Goal: Task Accomplishment & Management: Complete application form

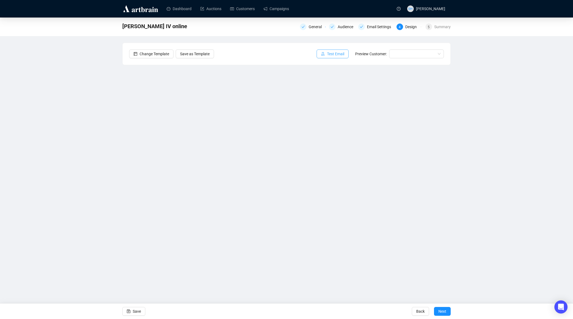
click at [327, 54] on span "Test Email" at bounding box center [335, 54] width 17 height 6
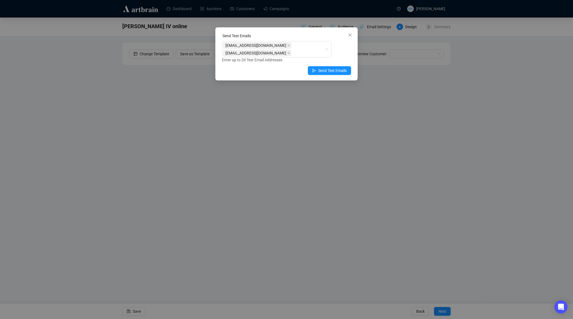
click at [350, 35] on icon "close" at bounding box center [349, 34] width 3 height 3
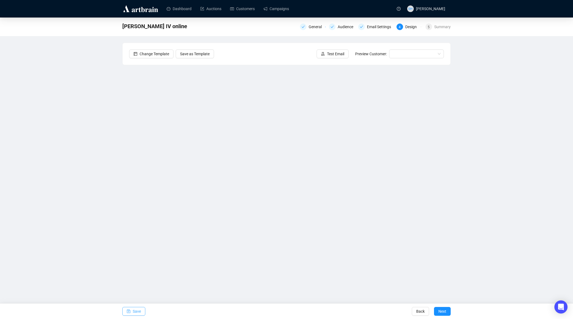
click at [130, 310] on icon "save" at bounding box center [129, 311] width 4 height 4
click at [134, 312] on span "Save" at bounding box center [137, 311] width 8 height 15
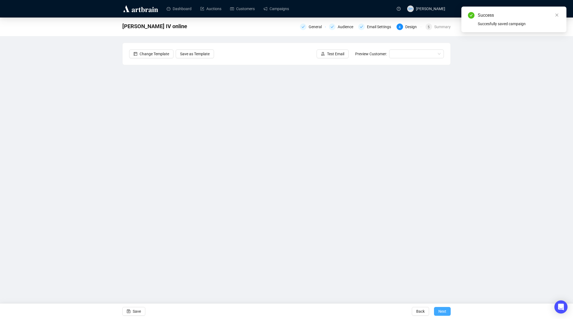
click at [440, 311] on span "Next" at bounding box center [442, 311] width 8 height 15
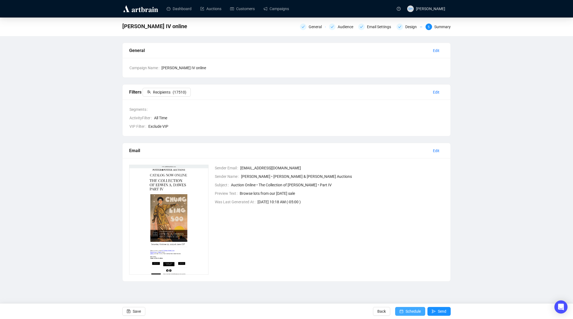
click at [407, 310] on span "Schedule" at bounding box center [412, 311] width 15 height 15
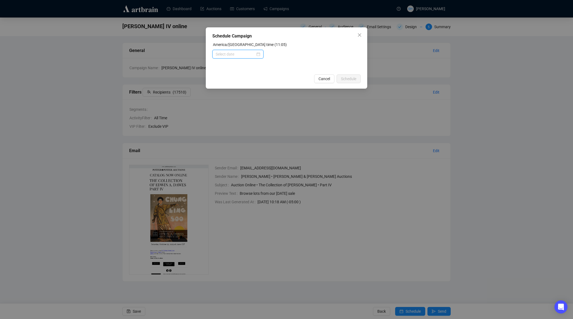
click at [219, 53] on input at bounding box center [236, 54] width 40 height 6
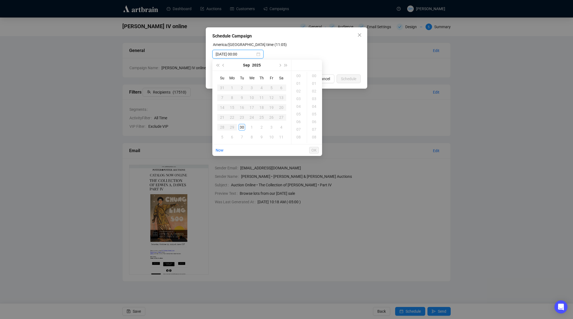
type input "[DATE] 00:00"
click at [241, 126] on div "30" at bounding box center [241, 127] width 7 height 7
click at [299, 98] on div "14" at bounding box center [298, 99] width 13 height 8
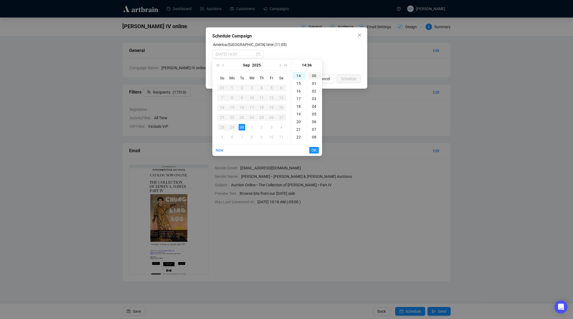
click at [313, 76] on div "00" at bounding box center [314, 76] width 13 height 8
type input "[DATE] 14:00"
click at [313, 150] on span "OK" at bounding box center [313, 150] width 5 height 10
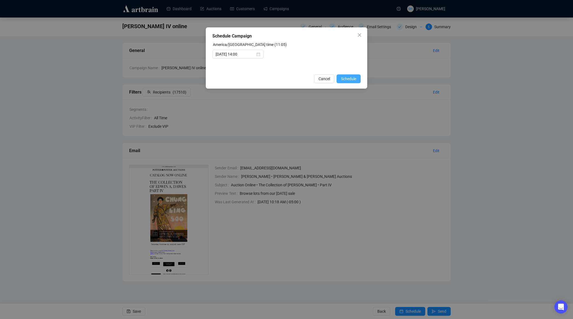
click at [346, 79] on span "Schedule" at bounding box center [348, 79] width 15 height 6
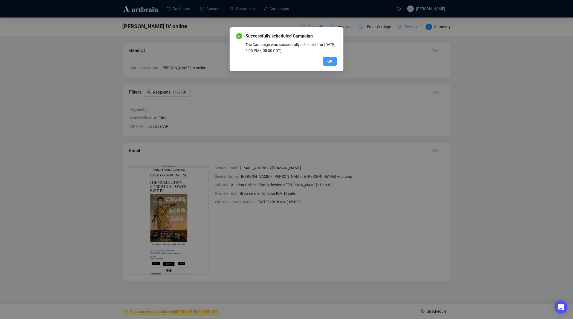
click at [331, 61] on span "OK" at bounding box center [329, 61] width 5 height 6
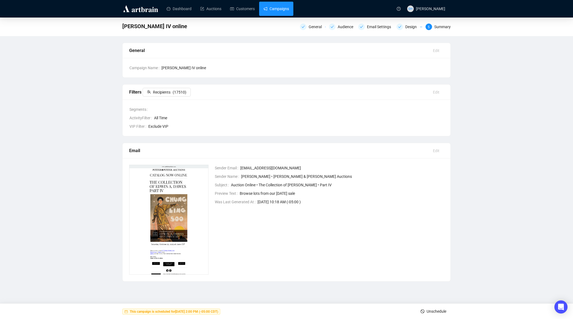
click at [275, 9] on link "Campaigns" at bounding box center [275, 9] width 25 height 14
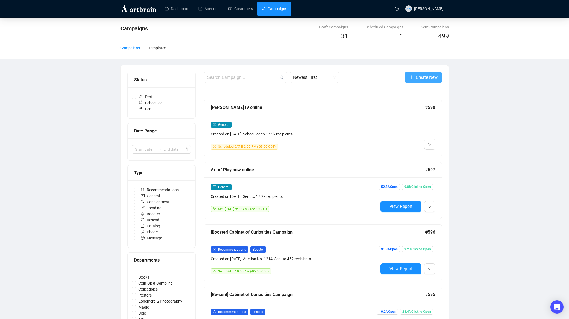
click at [432, 77] on span "Create New" at bounding box center [426, 77] width 22 height 7
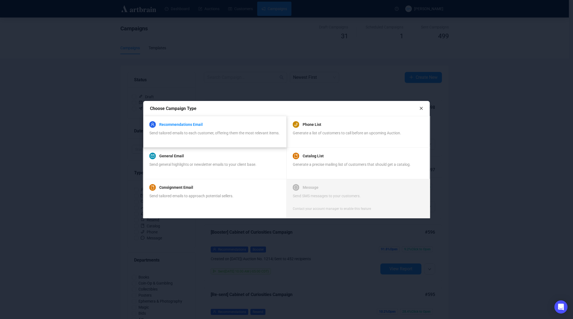
click at [172, 122] on link "Recommendations Email" at bounding box center [180, 124] width 43 height 7
